Goal: Task Accomplishment & Management: Use online tool/utility

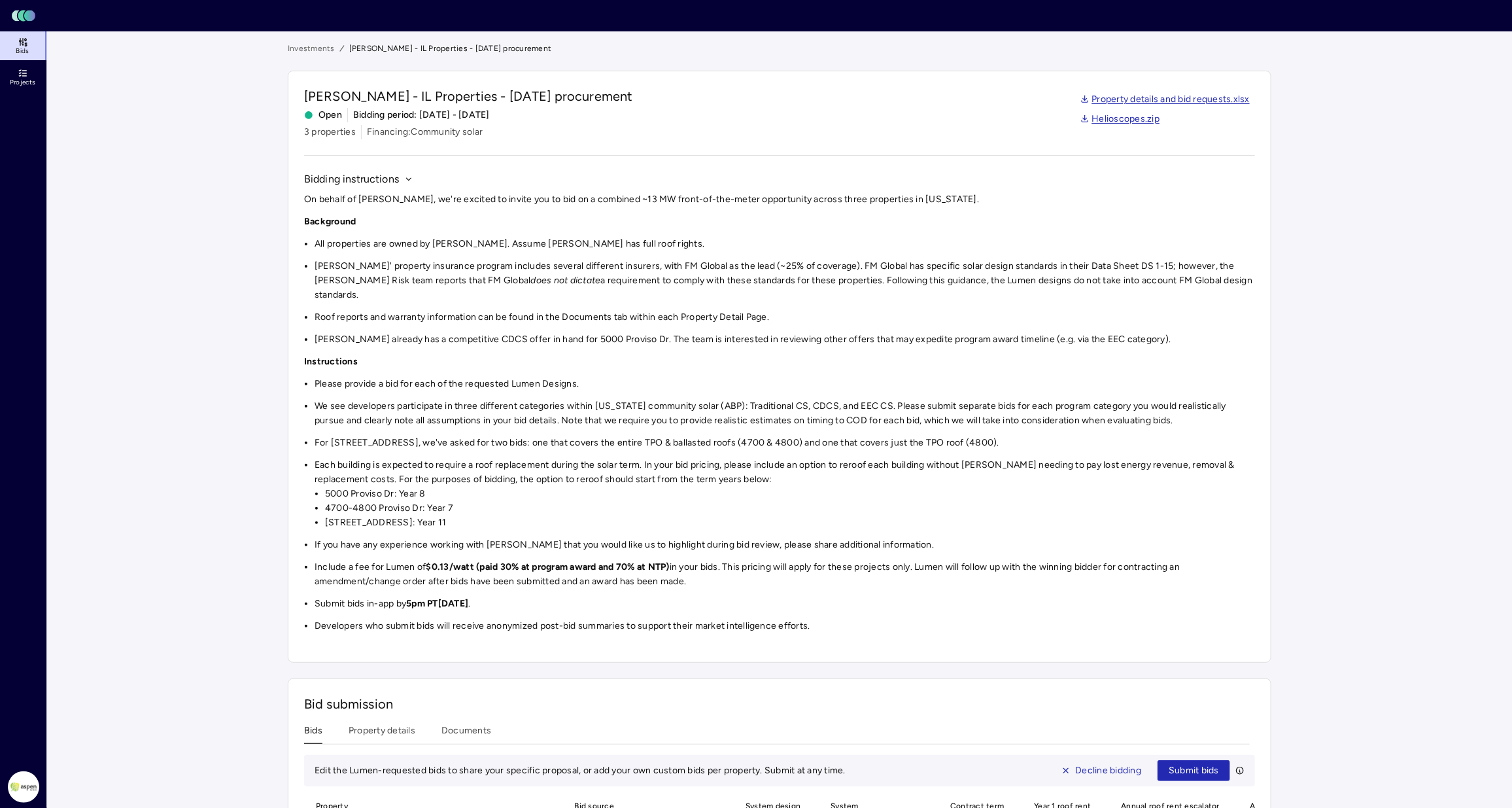
click at [1273, 157] on div "Investments [PERSON_NAME] - IL Properties - [DATE] procurement [PERSON_NAME] - …" at bounding box center [779, 602] width 1005 height 1141
click at [495, 231] on div "On behalf of [PERSON_NAME], we're excited to invite you to bid on a combined ~1…" at bounding box center [779, 413] width 951 height 441
click at [590, 244] on li "All properties are owned by [PERSON_NAME]. Assume [PERSON_NAME] has full roof r…" at bounding box center [785, 243] width 941 height 14
drag, startPoint x: 612, startPoint y: 247, endPoint x: 307, endPoint y: 242, distance: 305.0
click at [315, 242] on li "All properties are owned by [PERSON_NAME]. Assume [PERSON_NAME] has full roof r…" at bounding box center [785, 243] width 941 height 14
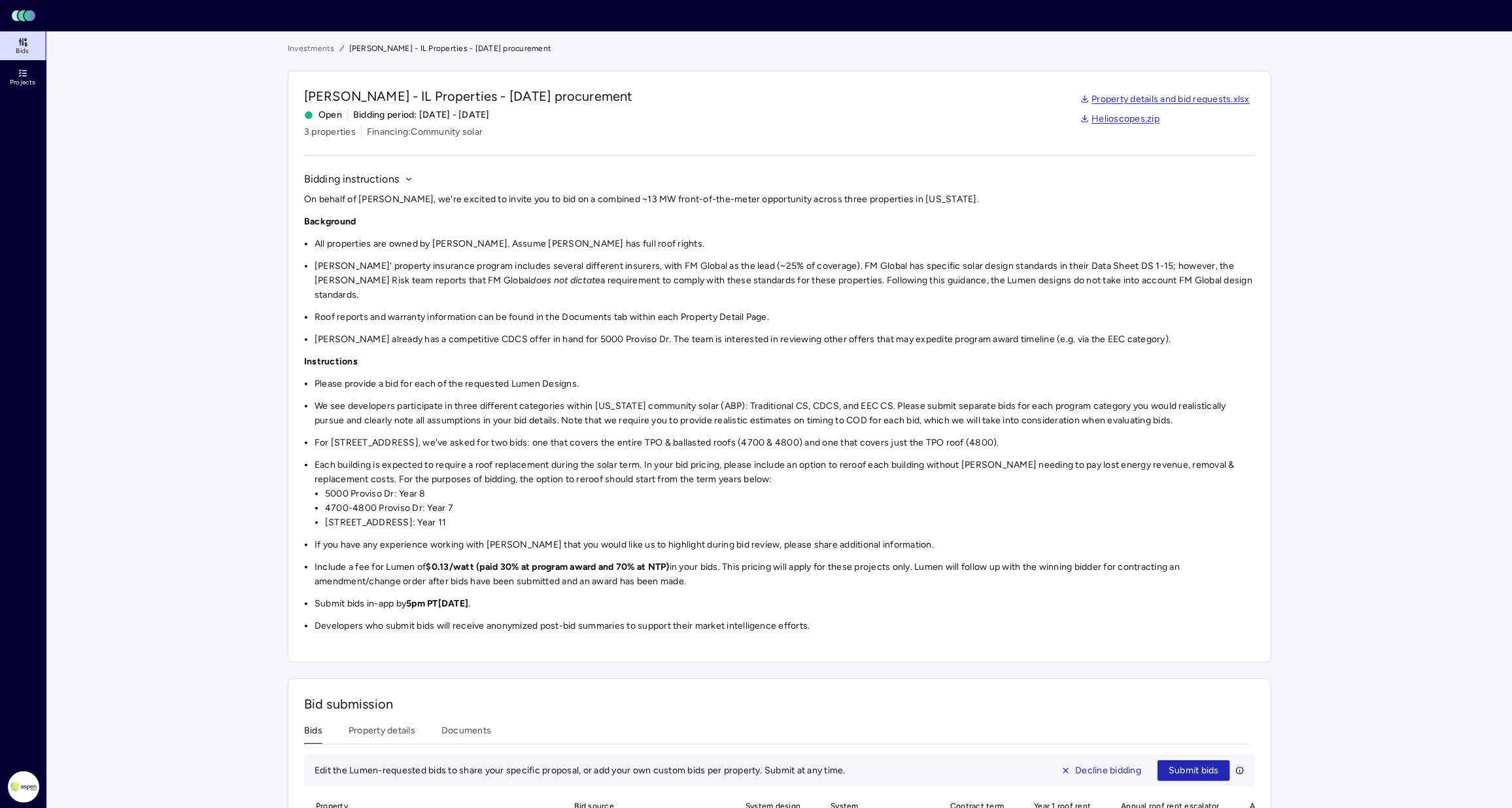
click at [622, 402] on li "We see developers participate in three different categories within [US_STATE] c…" at bounding box center [785, 414] width 941 height 29
click at [643, 281] on li "[PERSON_NAME]' property insurance program includes several different insurers, …" at bounding box center [785, 280] width 941 height 43
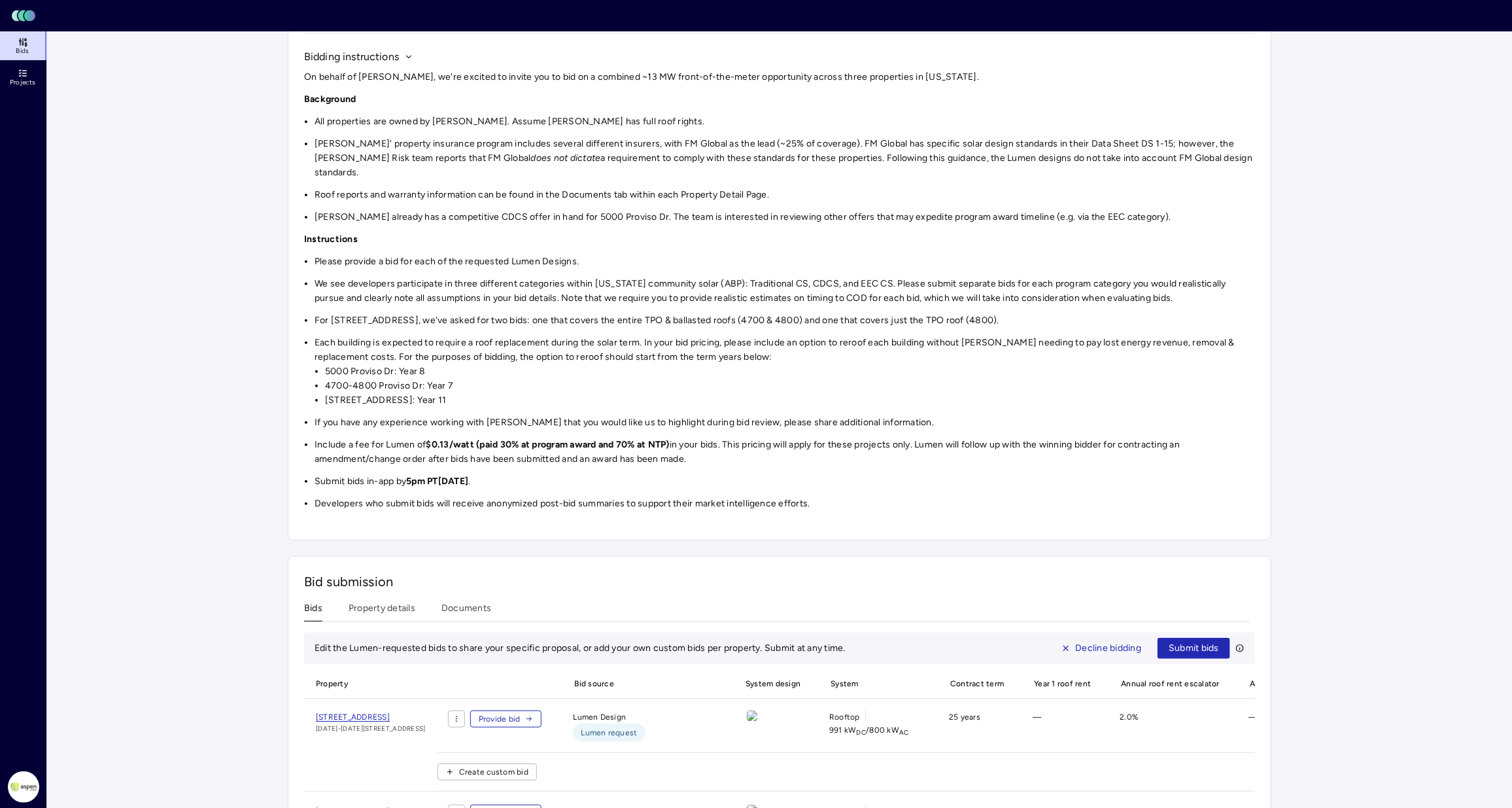
scroll to position [164, 0]
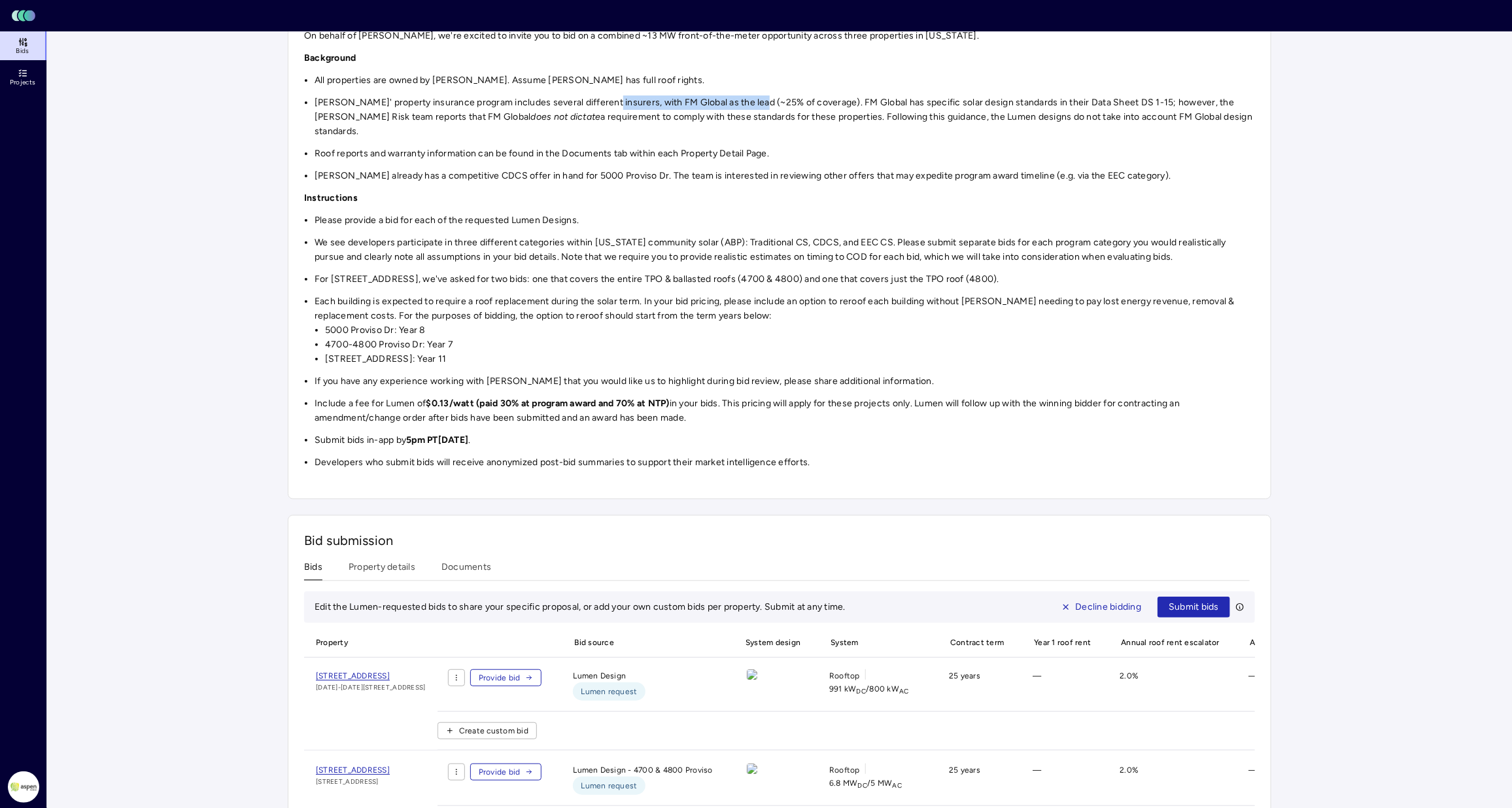
drag, startPoint x: 631, startPoint y: 96, endPoint x: 756, endPoint y: 106, distance: 125.4
click at [756, 106] on li "[PERSON_NAME]' property insurance program includes several different insurers, …" at bounding box center [785, 116] width 941 height 43
drag, startPoint x: 756, startPoint y: 106, endPoint x: 849, endPoint y: 103, distance: 93.0
click at [849, 103] on li "[PERSON_NAME]' property insurance program includes several different insurers, …" at bounding box center [785, 116] width 941 height 43
click at [819, 104] on li "[PERSON_NAME]' property insurance program includes several different insurers, …" at bounding box center [785, 116] width 941 height 43
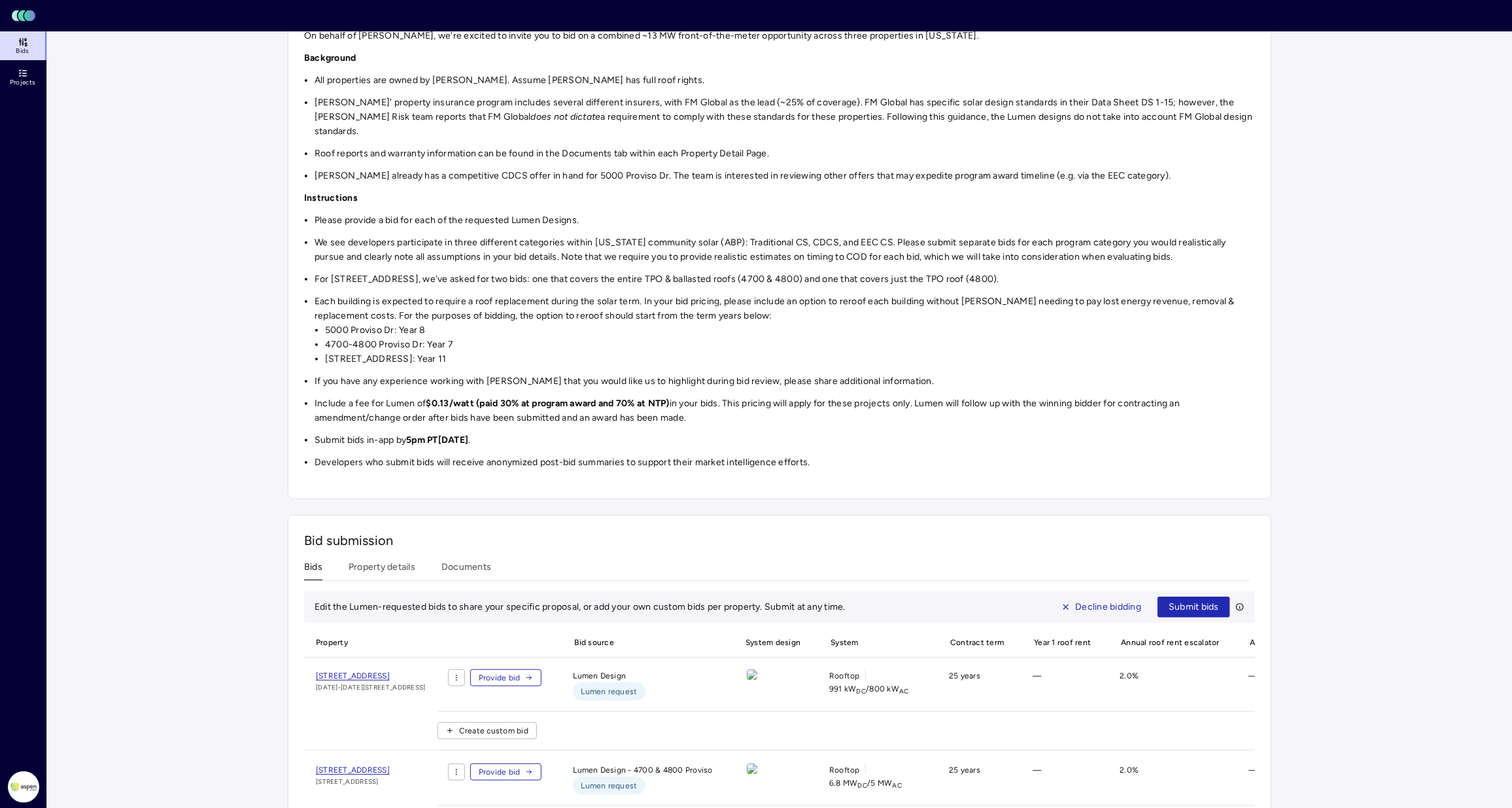
click at [870, 97] on li "[PERSON_NAME]' property insurance program includes several different insurers, …" at bounding box center [785, 116] width 941 height 43
drag, startPoint x: 813, startPoint y: 93, endPoint x: 851, endPoint y: 96, distance: 38.1
click at [851, 96] on div "On behalf of [PERSON_NAME], we're excited to invite you to bid on a combined ~1…" at bounding box center [779, 249] width 951 height 441
click at [826, 99] on li "[PERSON_NAME]' property insurance program includes several different insurers, …" at bounding box center [785, 116] width 941 height 43
click at [345, 146] on li "Roof reports and warranty information can be found in the Documents tab within …" at bounding box center [785, 153] width 941 height 14
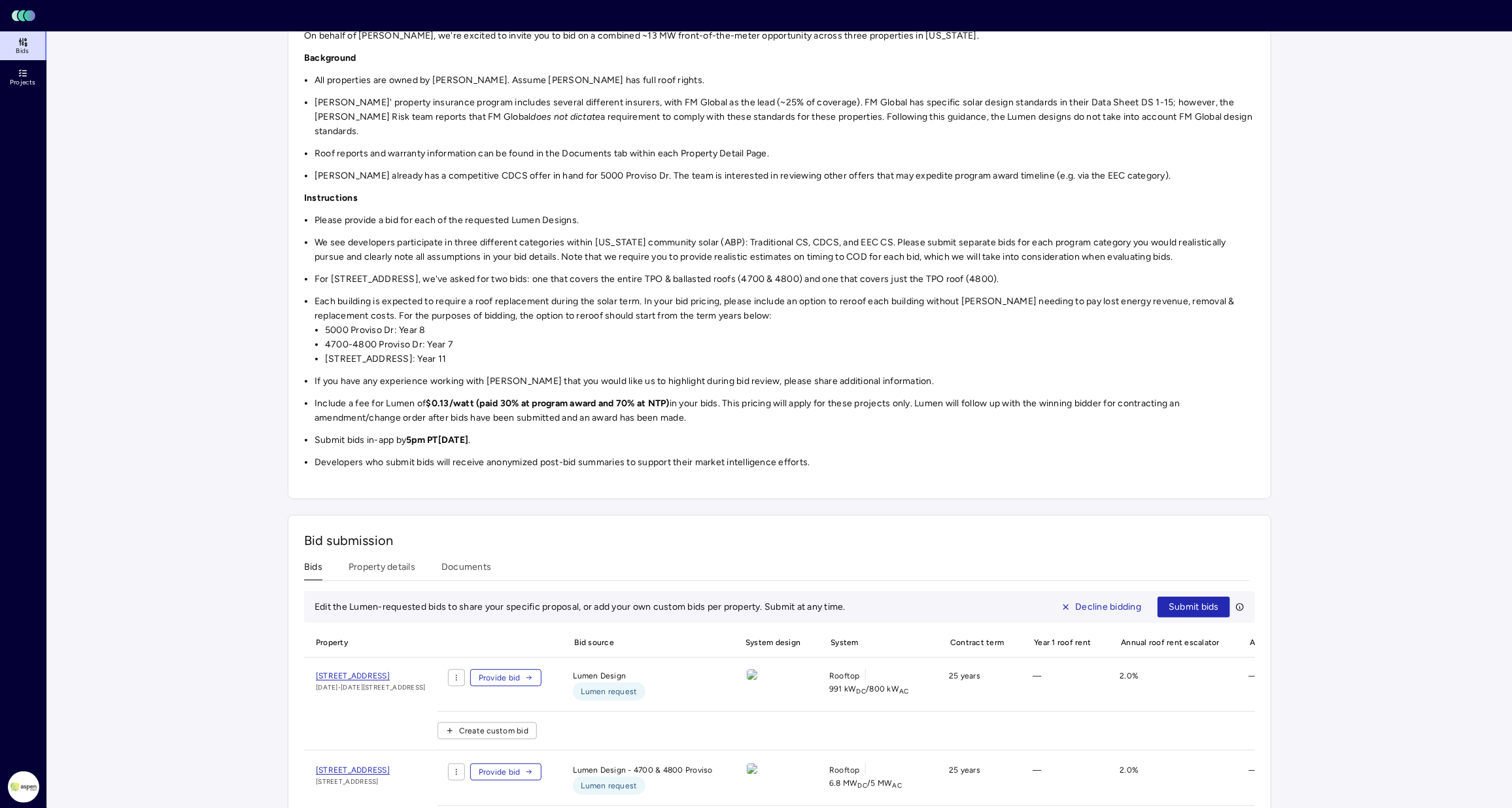
click at [356, 152] on div "On behalf of [PERSON_NAME], we're excited to invite you to bid on a combined ~1…" at bounding box center [779, 249] width 951 height 441
drag, startPoint x: 615, startPoint y: 163, endPoint x: 675, endPoint y: 158, distance: 60.2
click at [675, 169] on li "[PERSON_NAME] already has a competitive CDCS offer in hand for 5000 Proviso Dr.…" at bounding box center [785, 176] width 941 height 14
drag, startPoint x: 608, startPoint y: 221, endPoint x: 691, endPoint y: 220, distance: 83.0
click at [691, 220] on div "On behalf of [PERSON_NAME], we're excited to invite you to bid on a combined ~1…" at bounding box center [779, 249] width 951 height 441
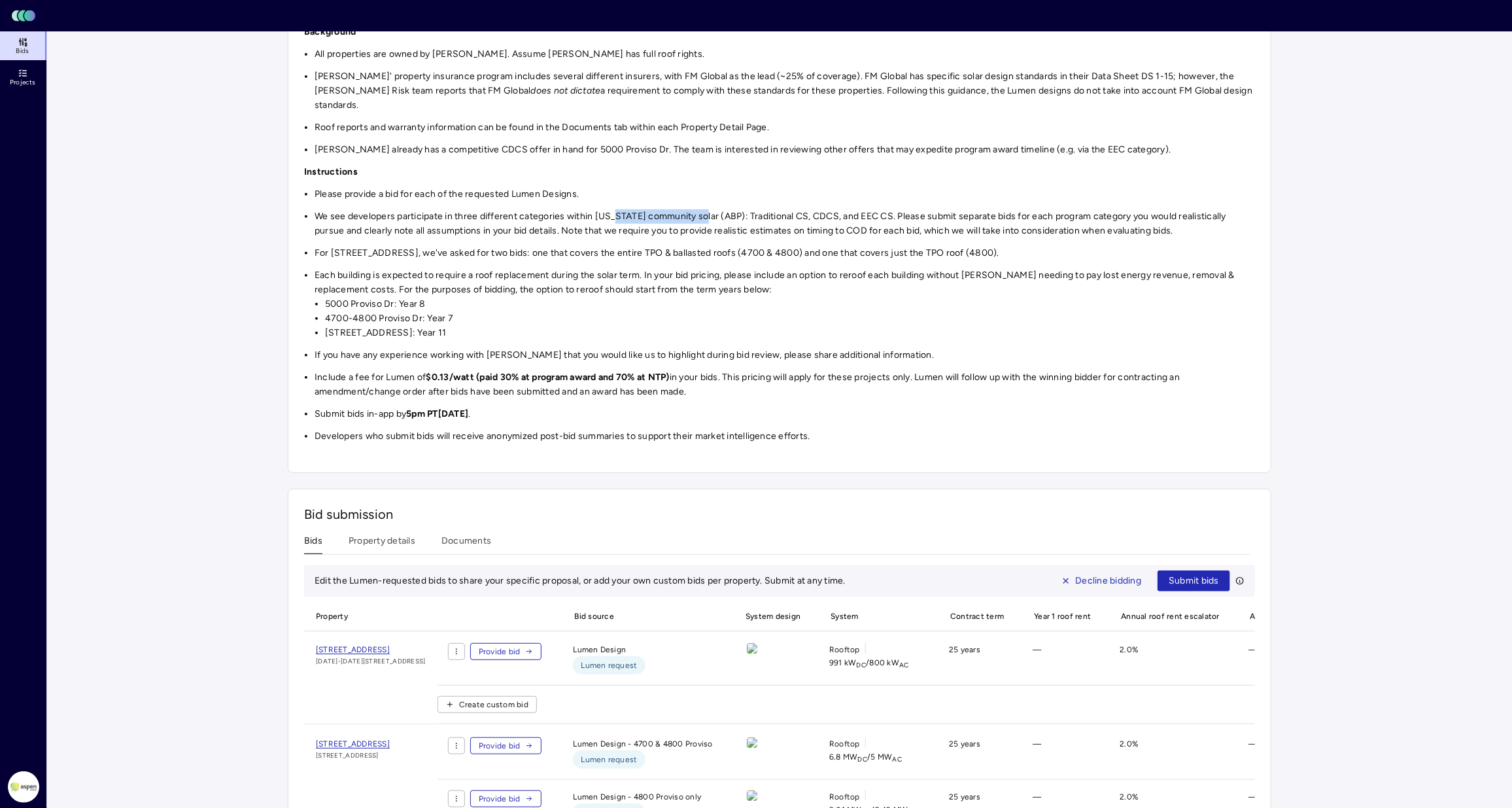
scroll to position [136, 0]
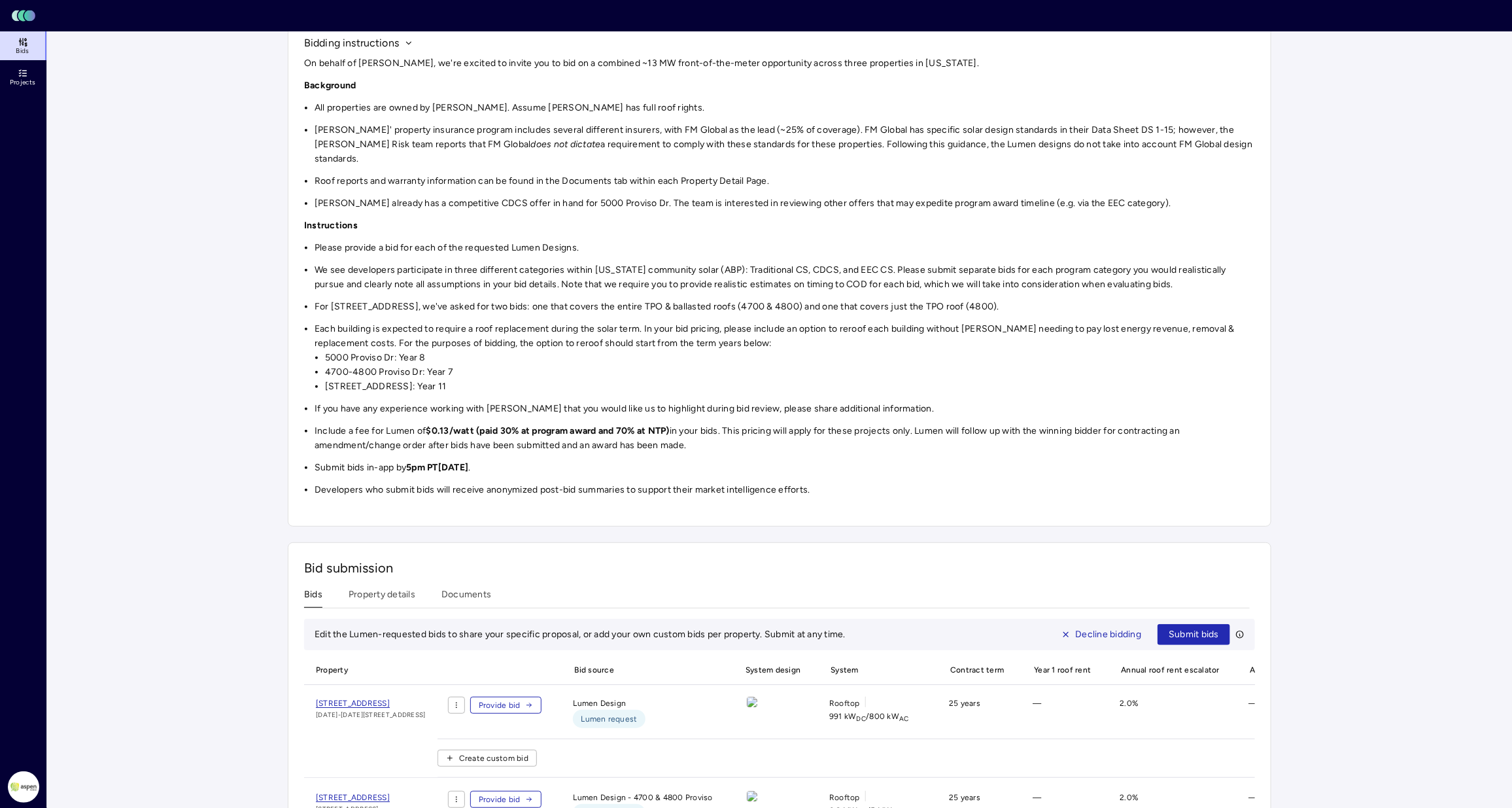
click at [435, 299] on div "On behalf of [PERSON_NAME], we're excited to invite you to bid on a combined ~1…" at bounding box center [779, 277] width 951 height 441
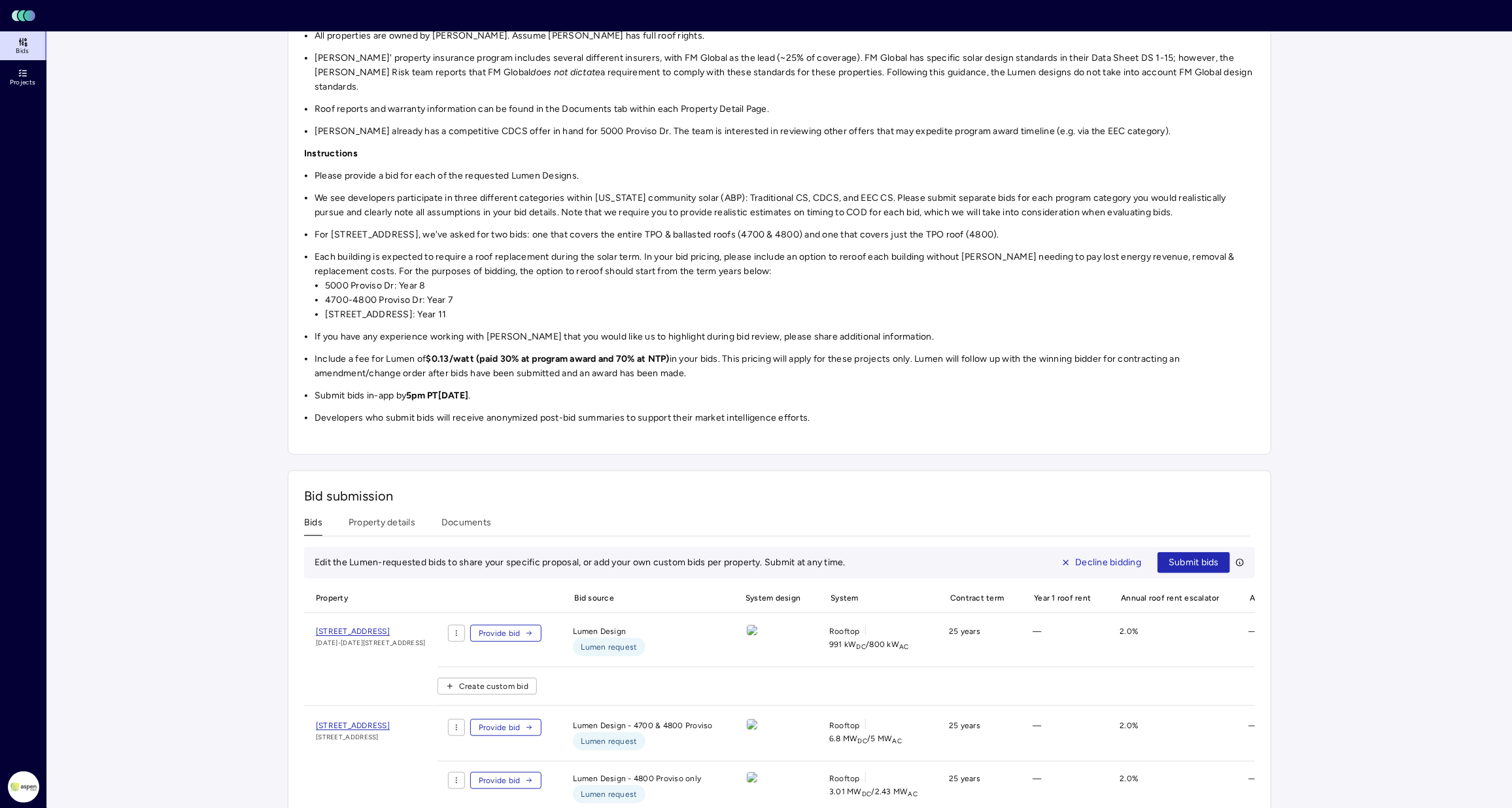
scroll to position [381, 0]
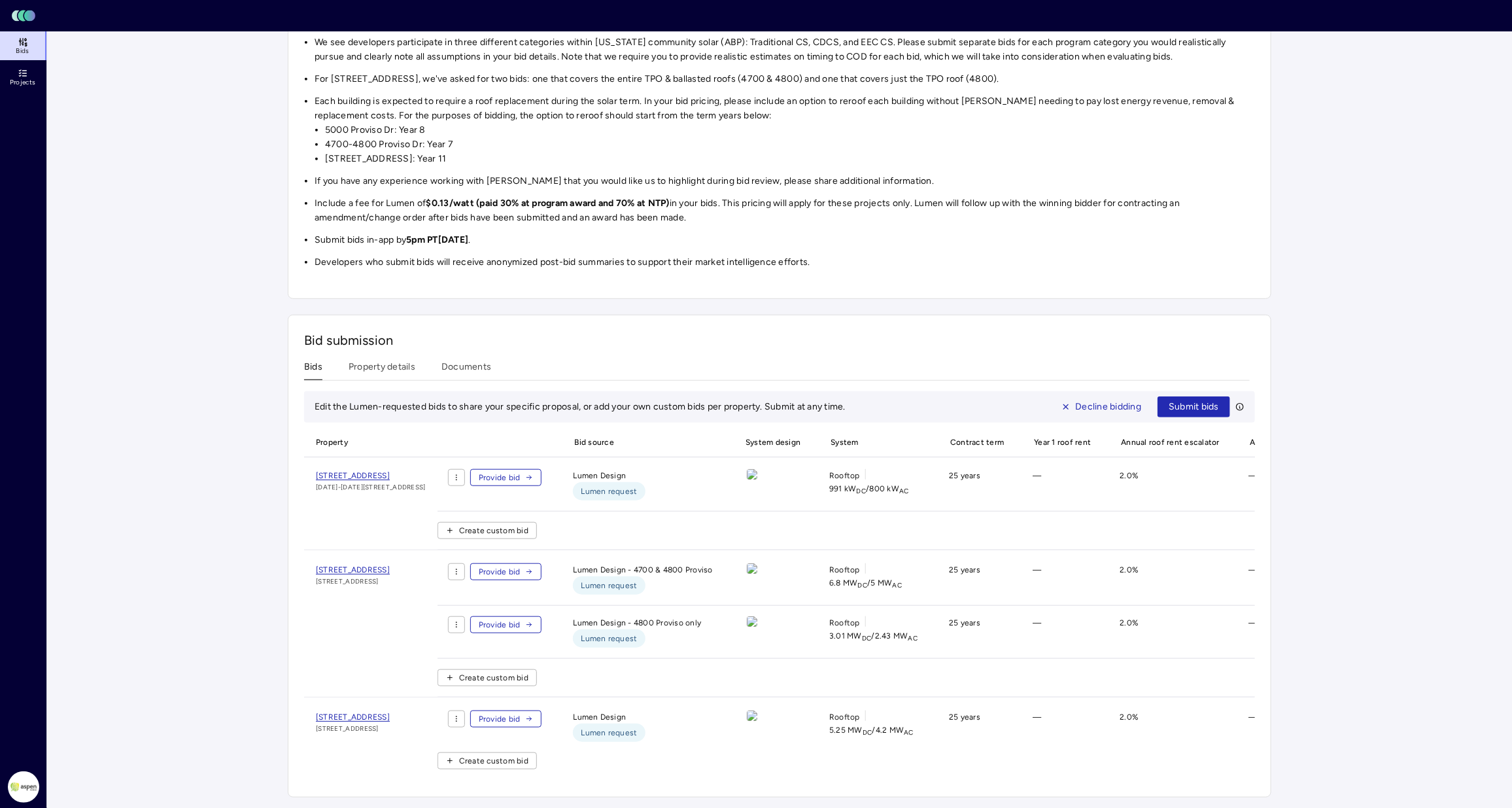
click at [1123, 400] on span "Decline bidding" at bounding box center [1109, 407] width 67 height 14
